Goal: Task Accomplishment & Management: Manage account settings

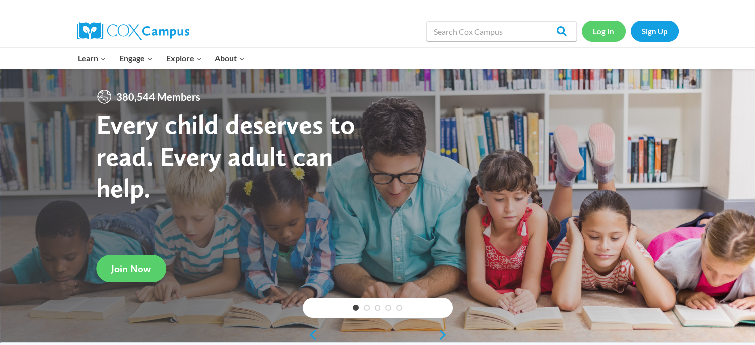
click at [608, 34] on link "Log In" at bounding box center [604, 31] width 44 height 21
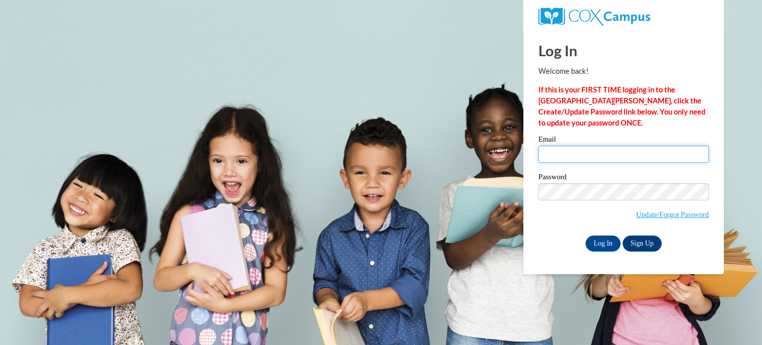
click at [583, 156] on input "Email" at bounding box center [624, 153] width 171 height 17
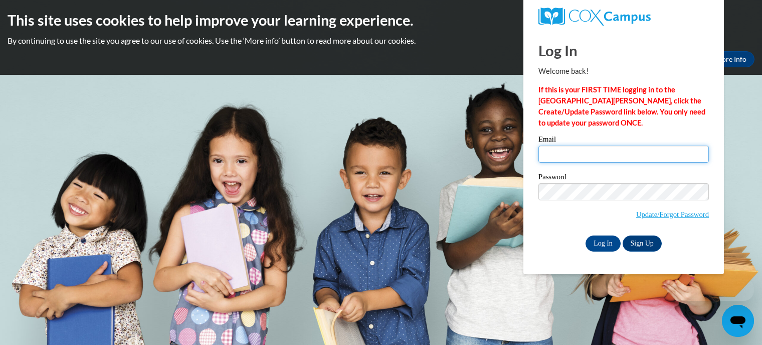
type input "jaharris@jcss.us"
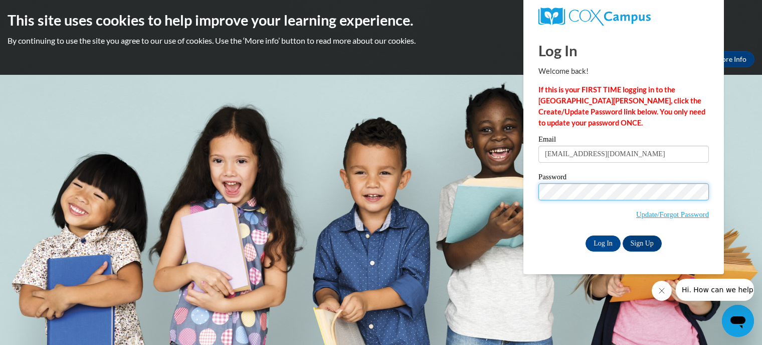
click at [586, 235] on input "Log In" at bounding box center [603, 243] width 35 height 16
